Goal: Navigation & Orientation: Find specific page/section

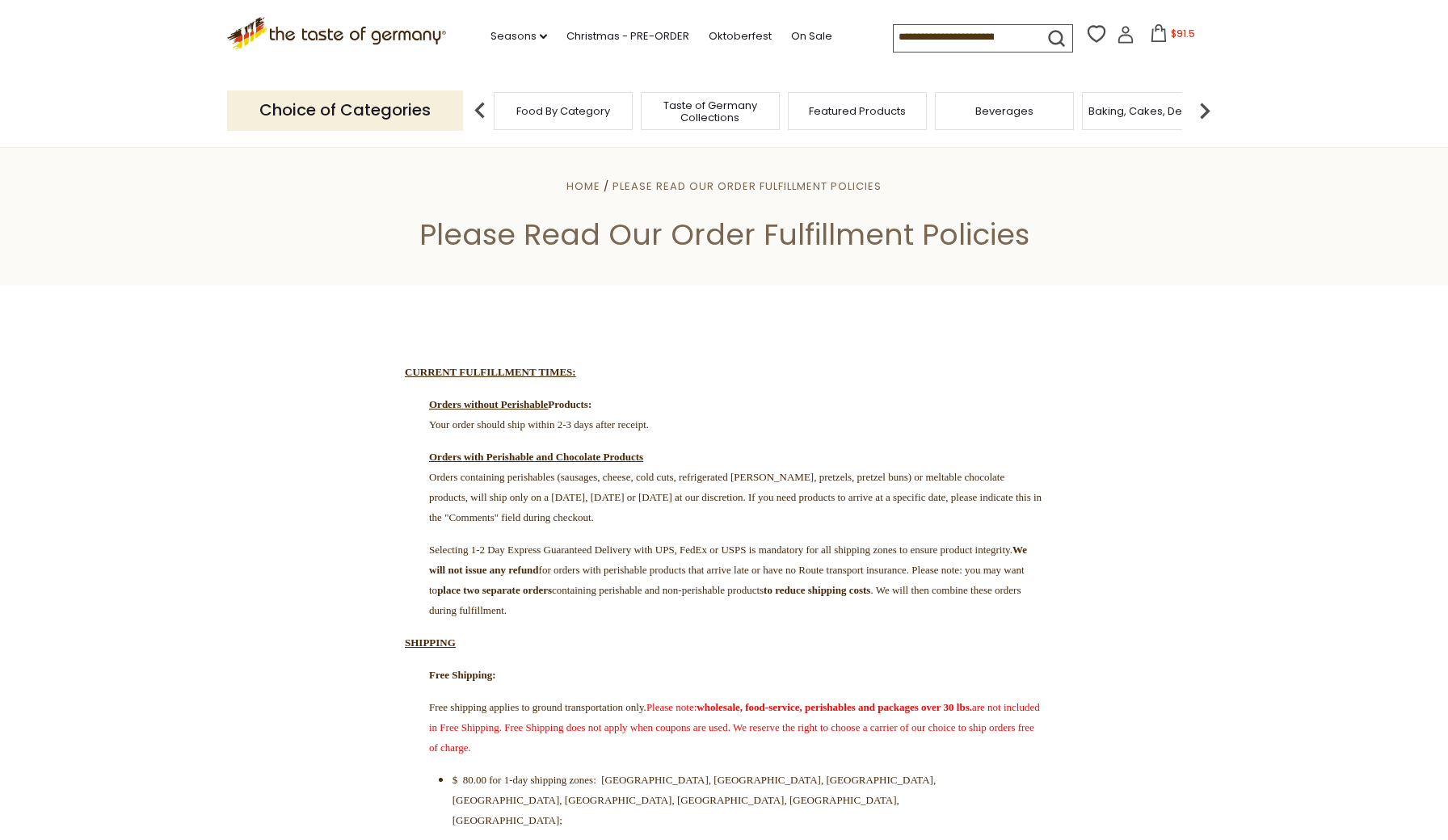
click at [876, 107] on span "Featured Products" at bounding box center [857, 111] width 97 height 12
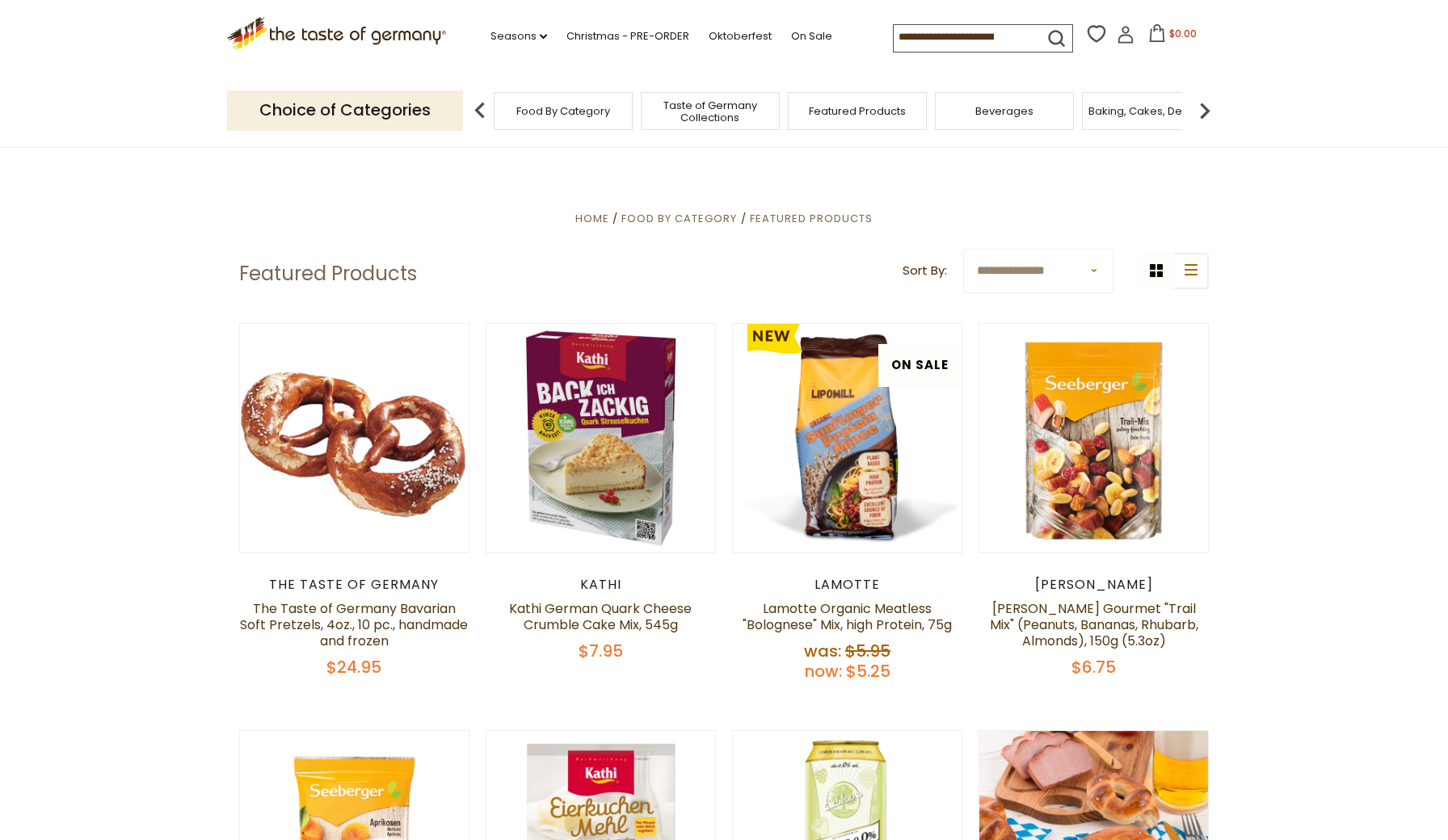
click at [714, 105] on span "Taste of Germany Collections" at bounding box center [710, 111] width 129 height 24
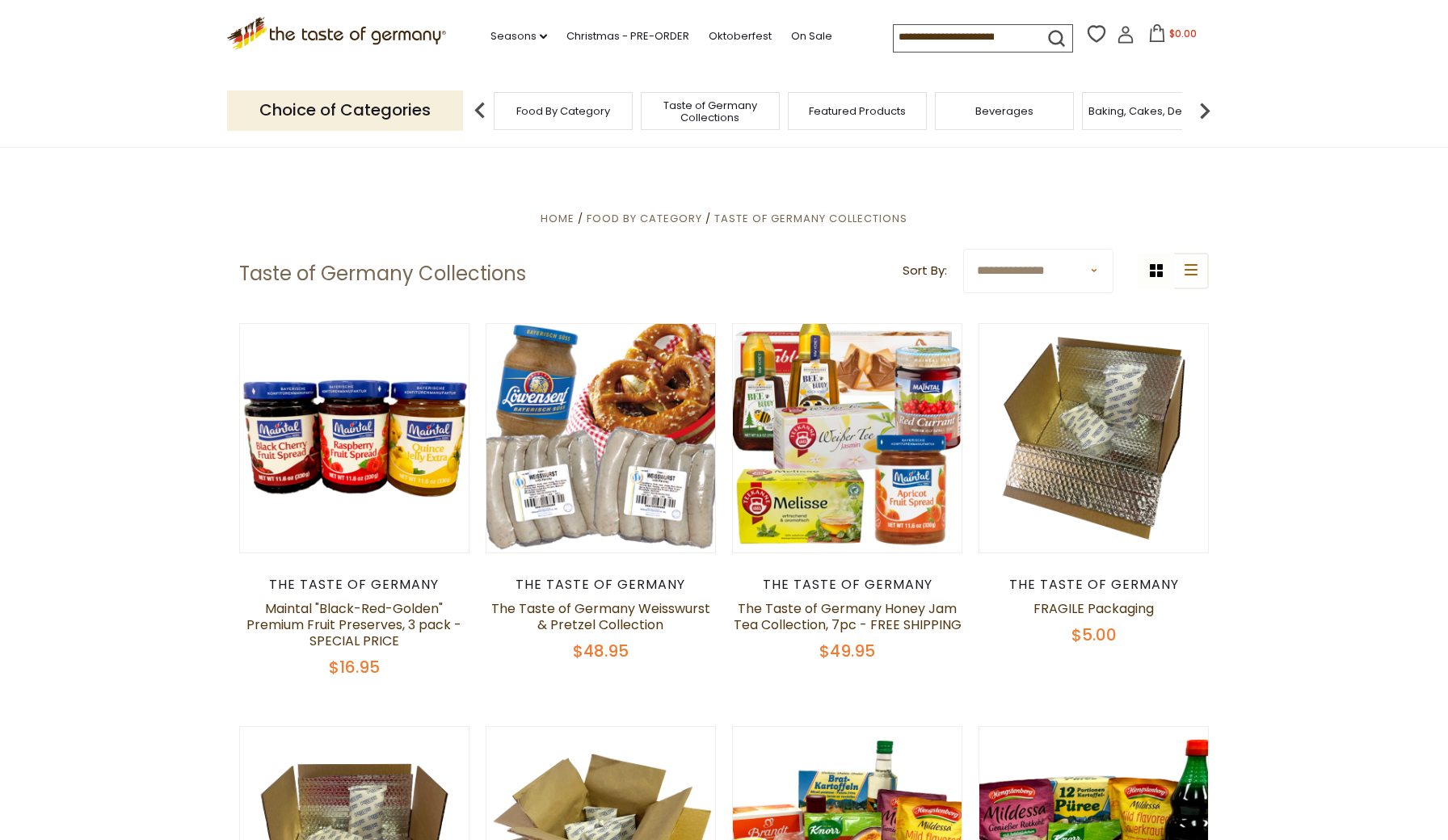
click at [1014, 106] on span "Beverages" at bounding box center [1005, 111] width 58 height 12
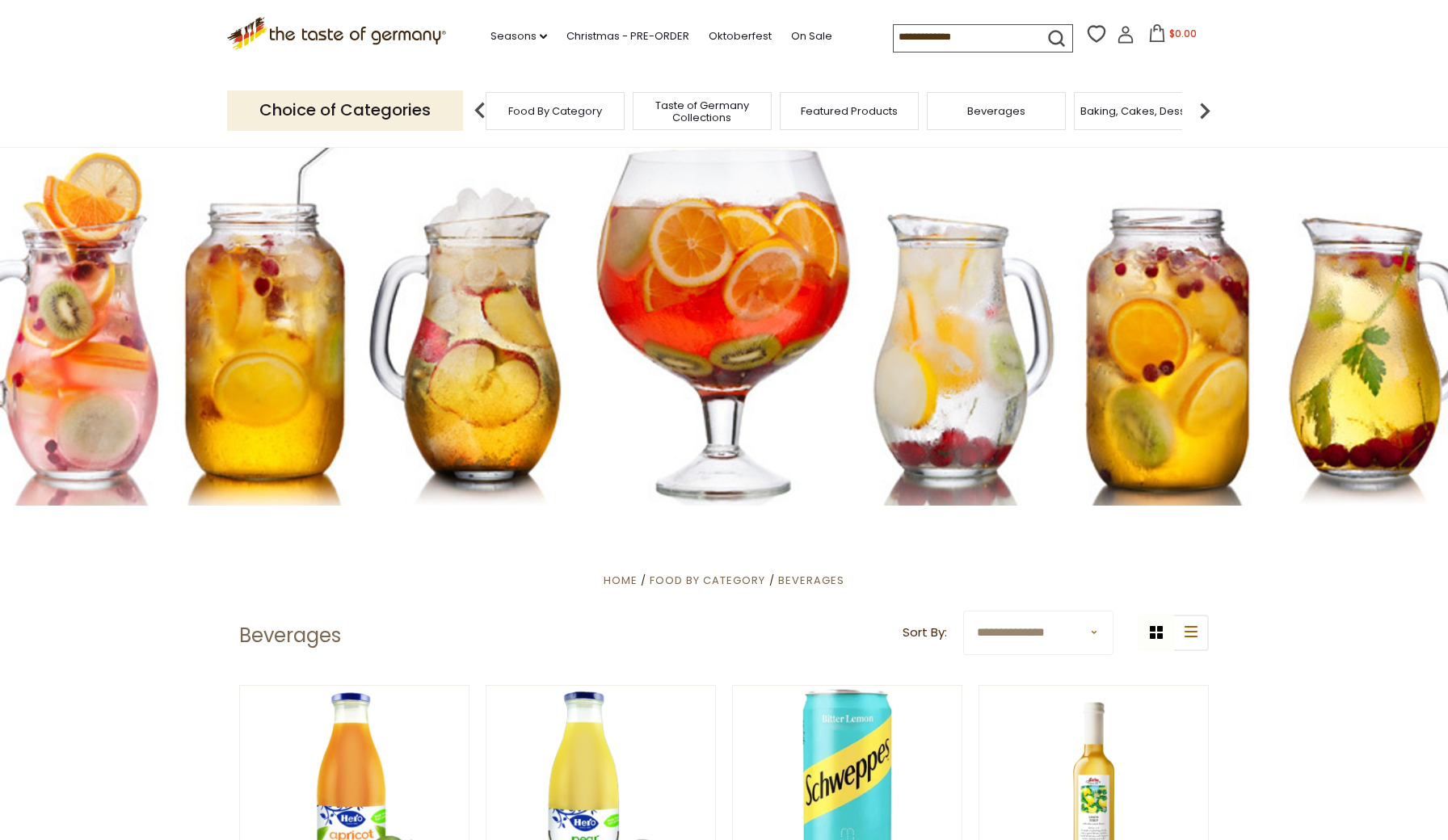
click at [1135, 110] on span "Baking, Cakes, Desserts" at bounding box center [1143, 111] width 125 height 12
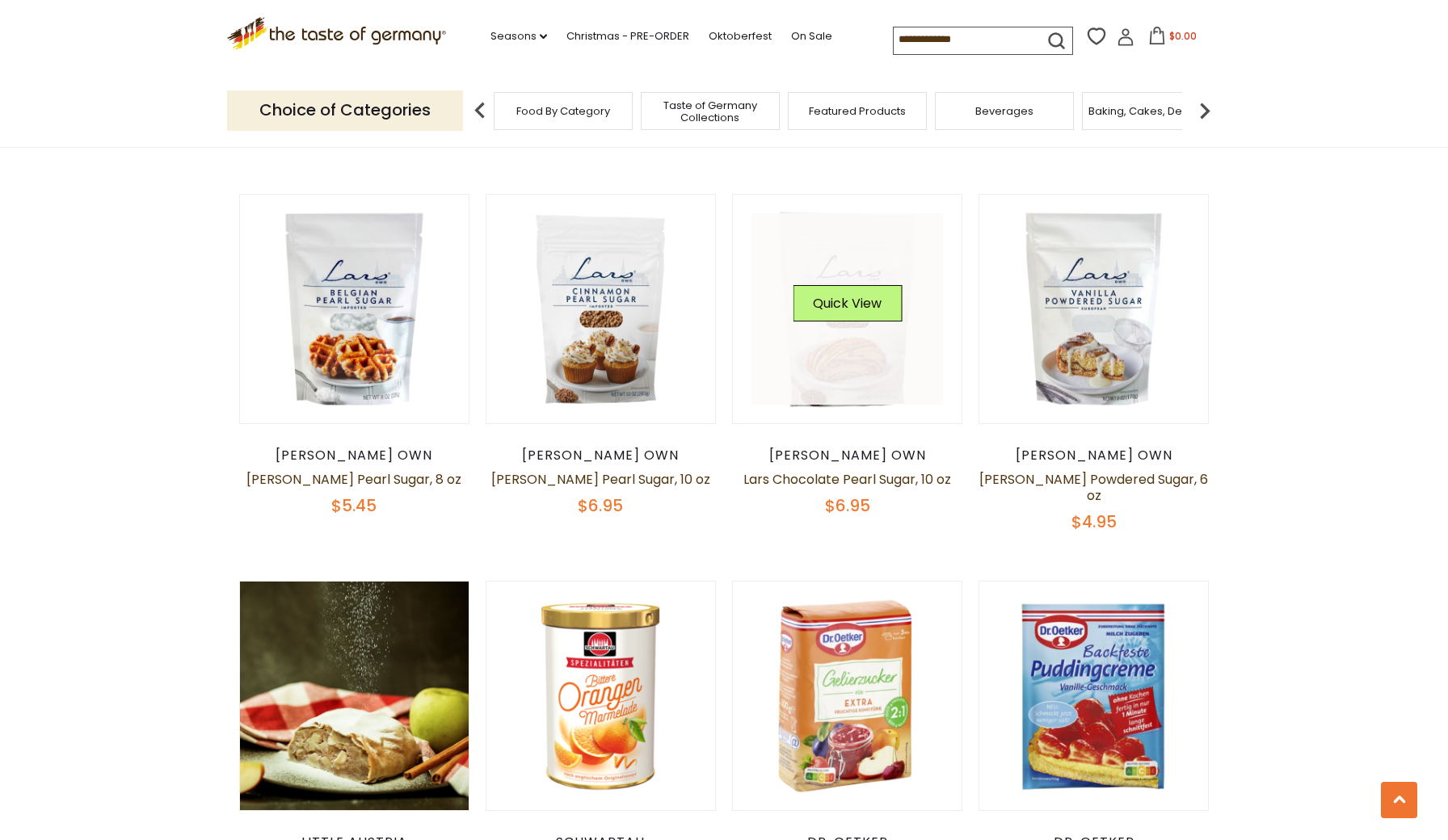
scroll to position [3224, 0]
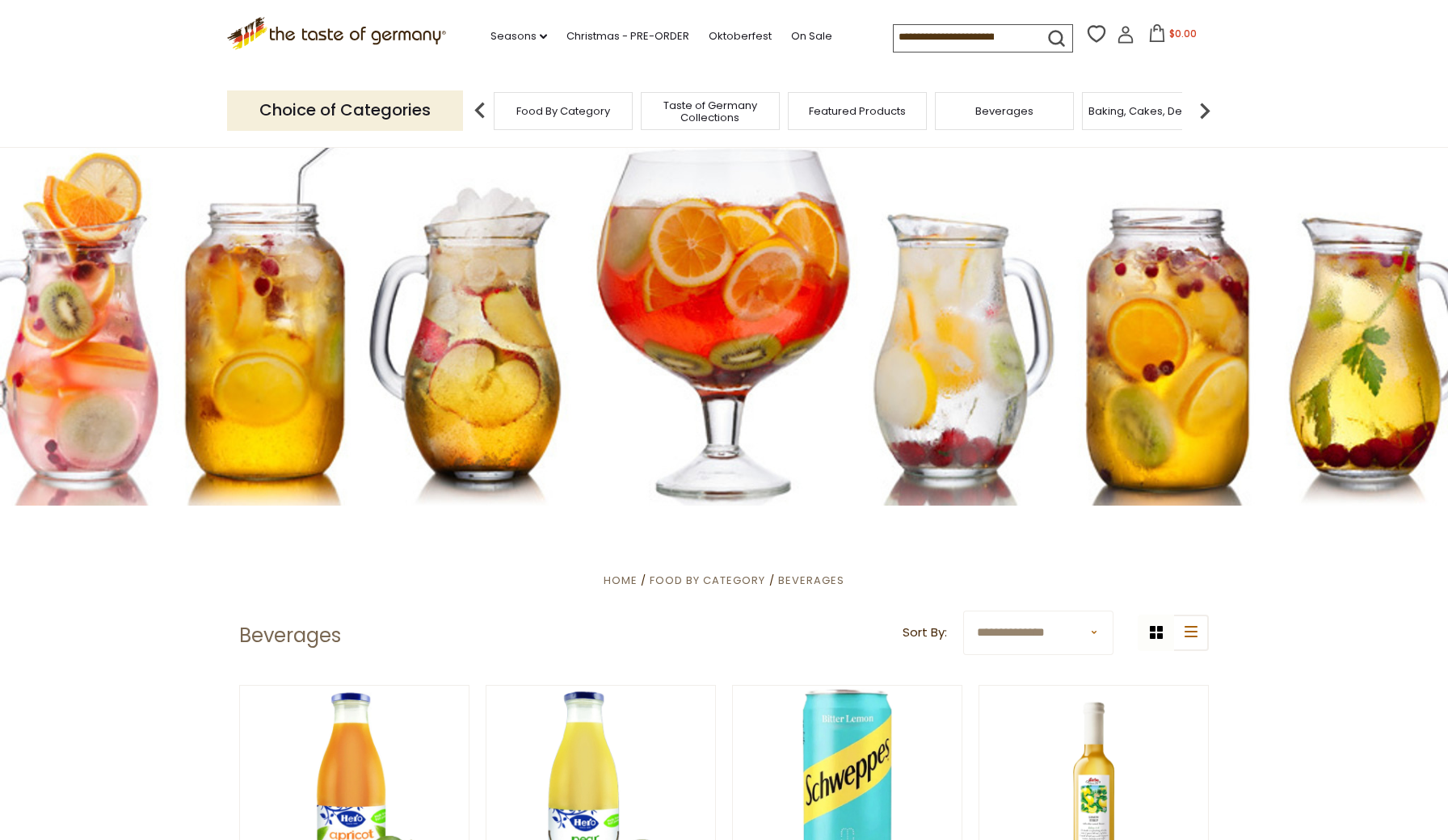
click at [1208, 105] on img at bounding box center [1204, 110] width 32 height 32
click at [1086, 109] on span "Breads" at bounding box center [1084, 111] width 38 height 12
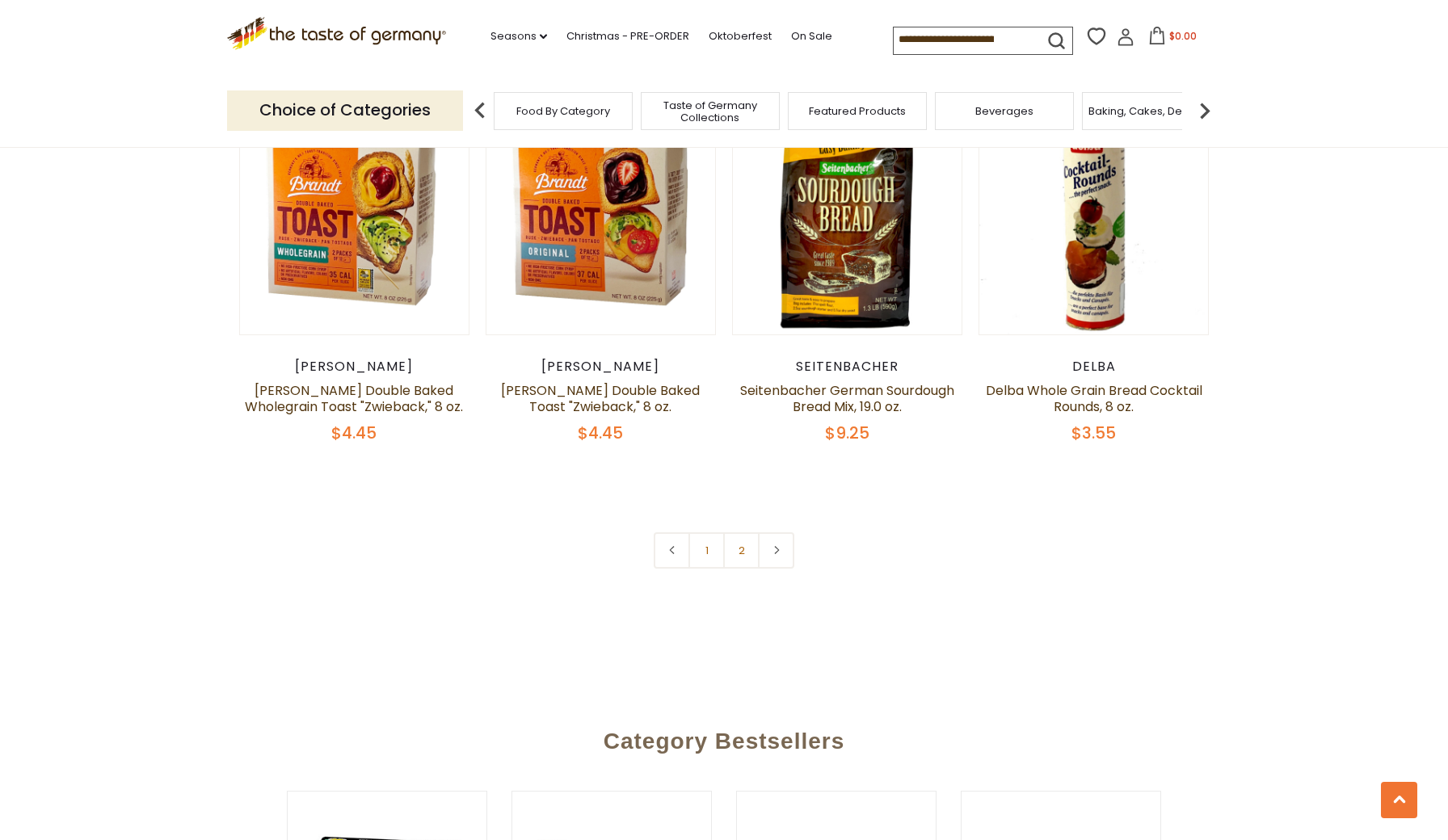
scroll to position [3712, 0]
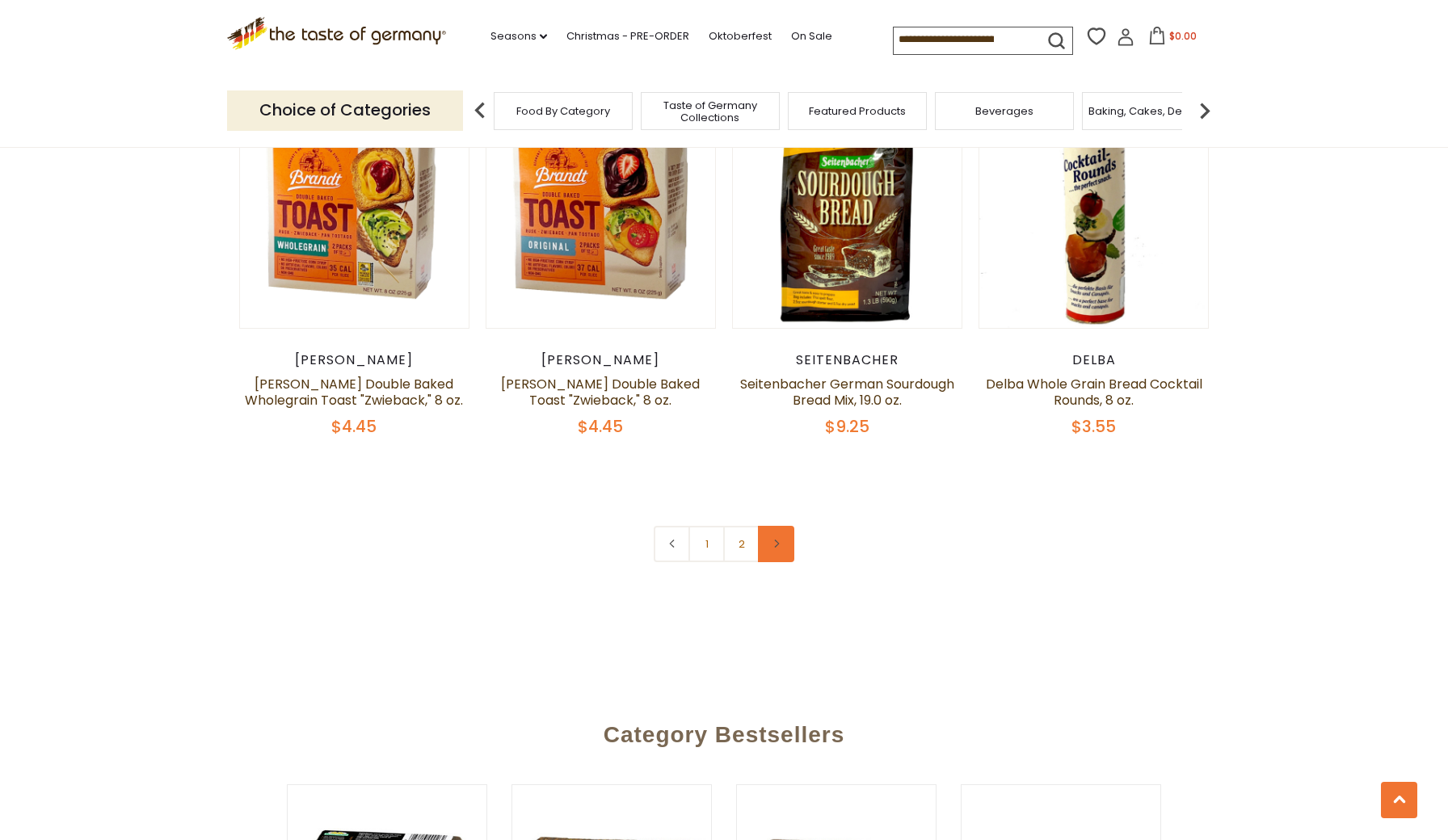
click at [782, 541] on link at bounding box center [777, 544] width 36 height 36
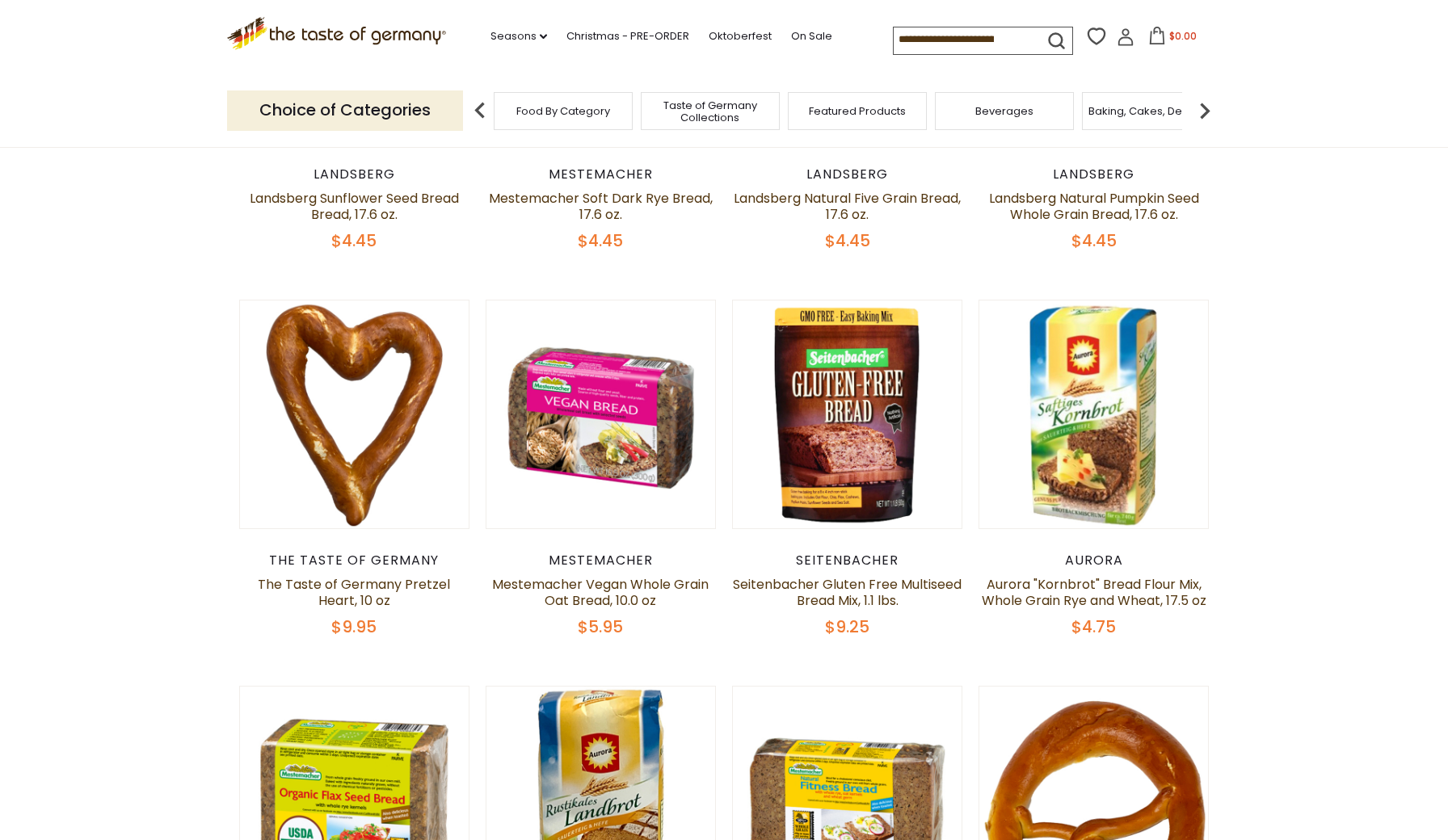
scroll to position [771, 0]
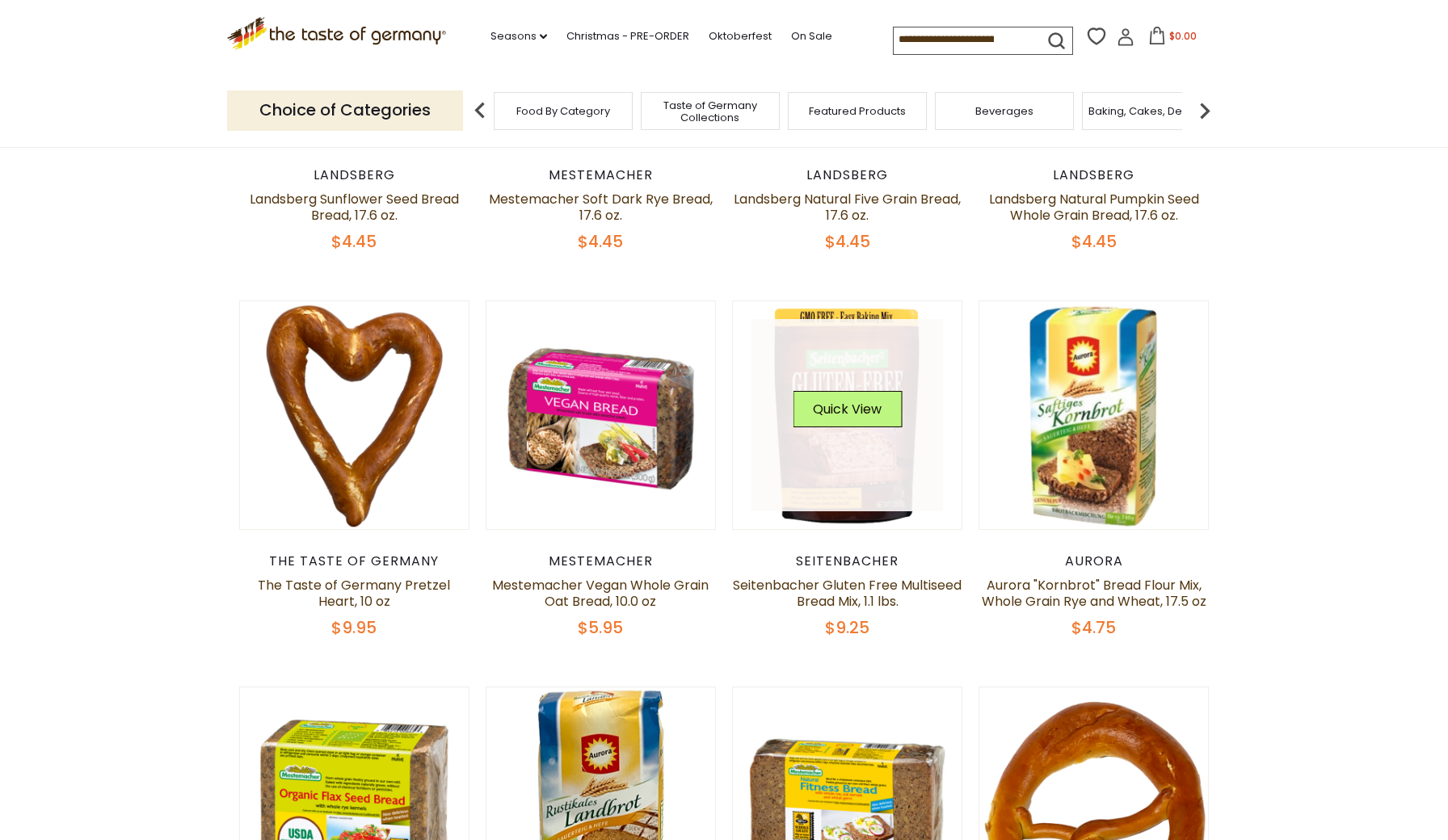
click at [850, 451] on link at bounding box center [848, 415] width 192 height 192
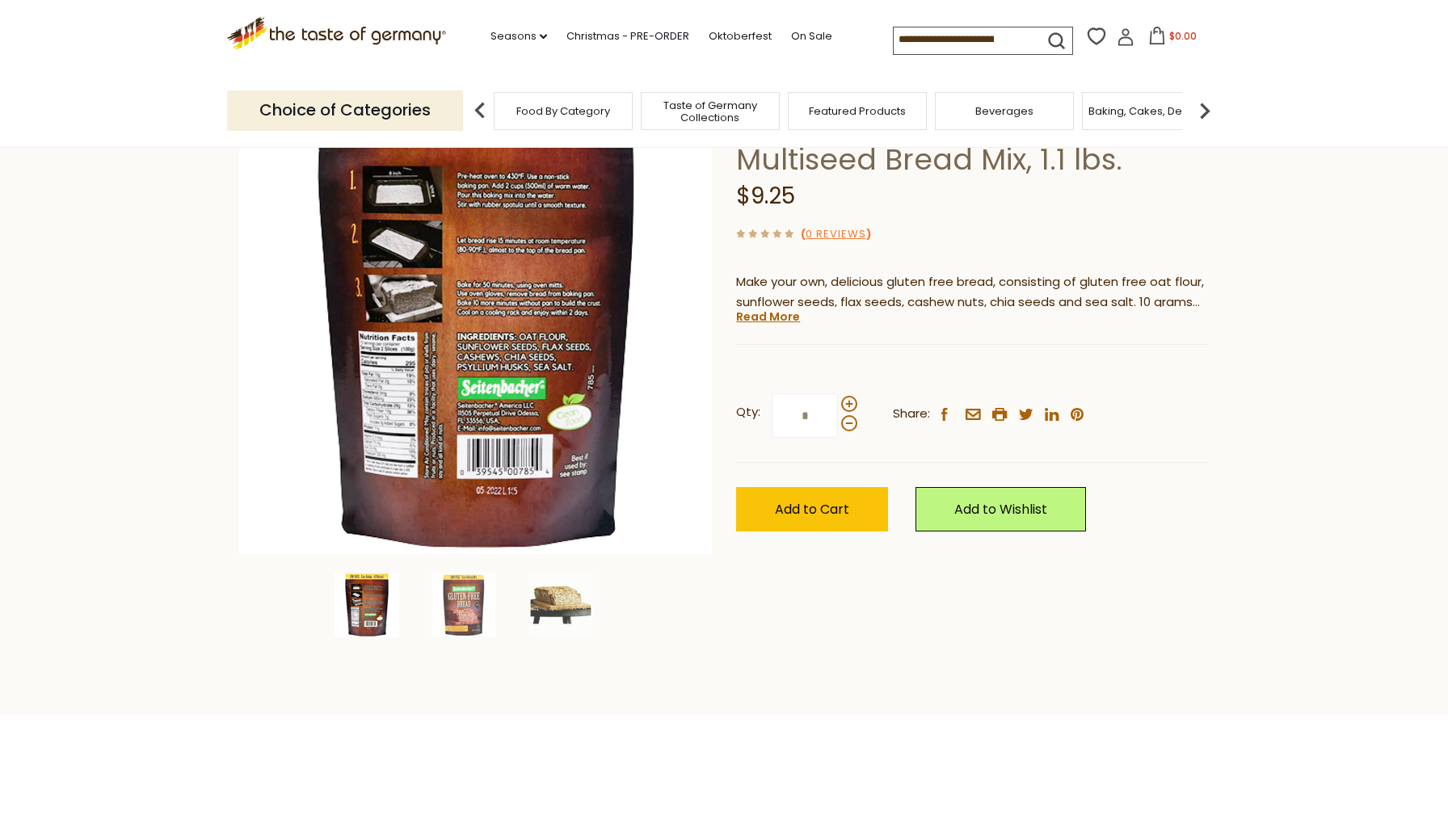
scroll to position [147, 0]
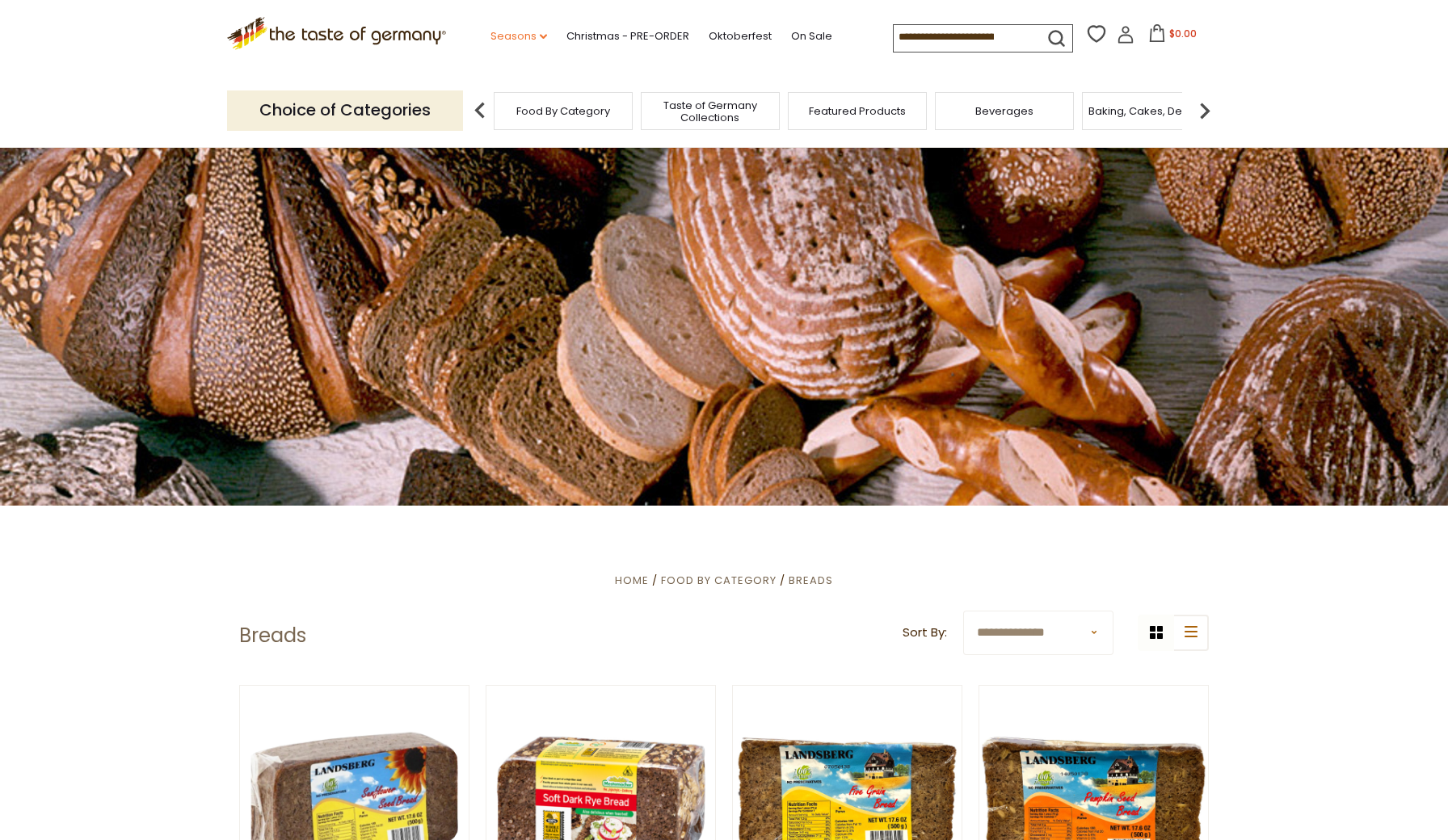
click at [540, 34] on icon at bounding box center [543, 36] width 7 height 5
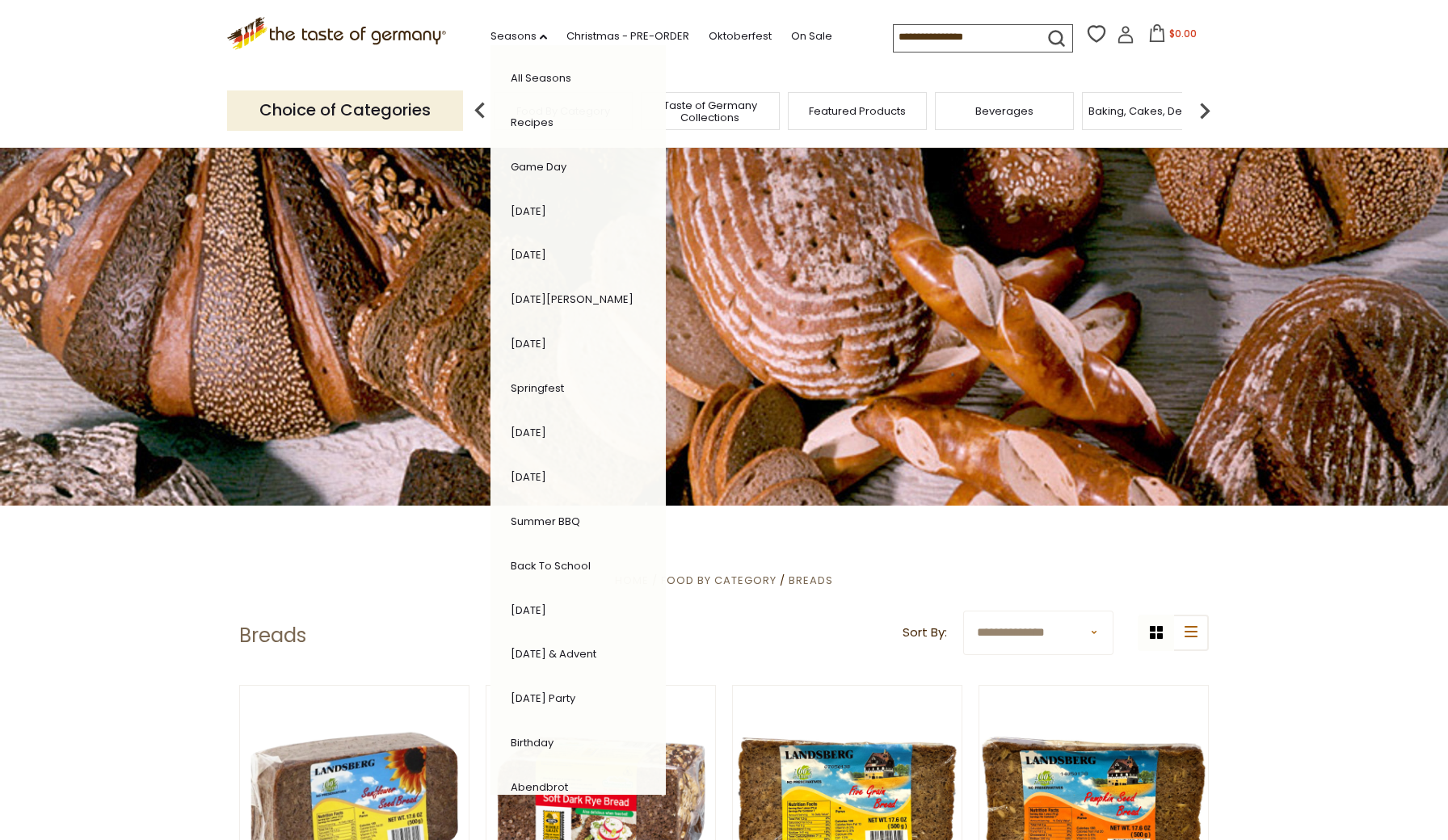
click at [511, 118] on link "Recipes" at bounding box center [532, 122] width 43 height 16
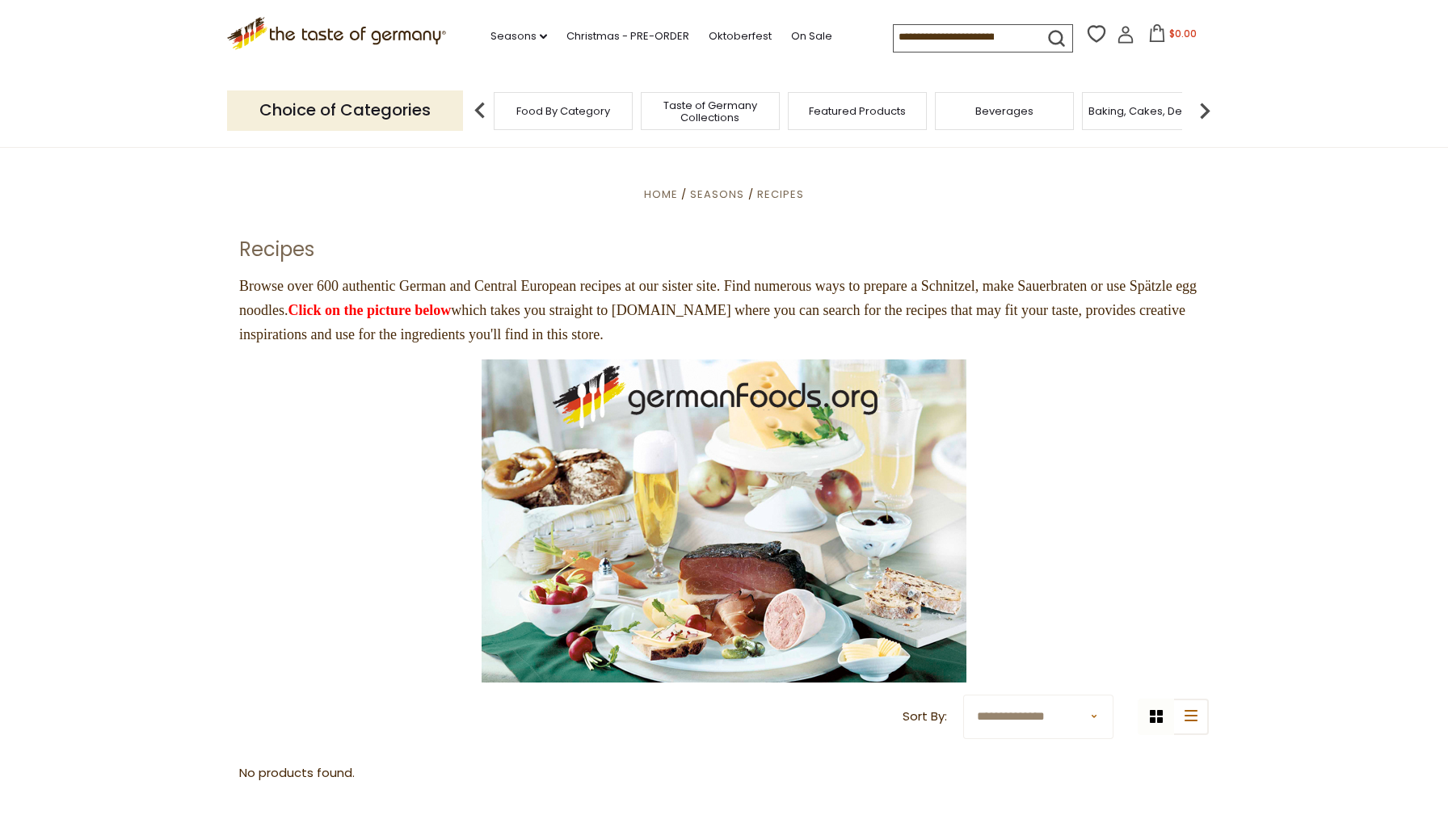
scroll to position [20, 0]
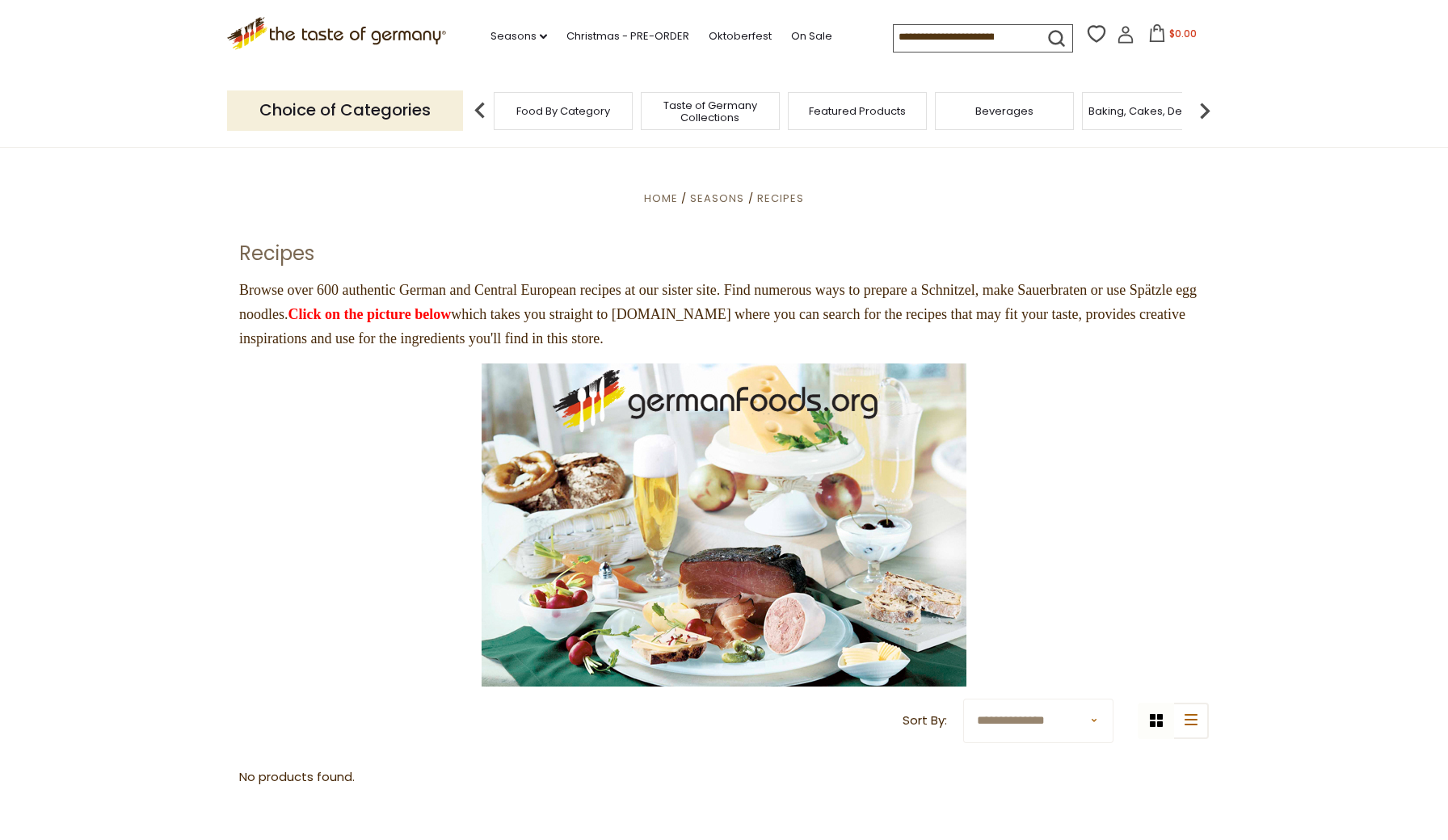
click at [780, 522] on img at bounding box center [724, 525] width 485 height 323
